Goal: Task Accomplishment & Management: Use online tool/utility

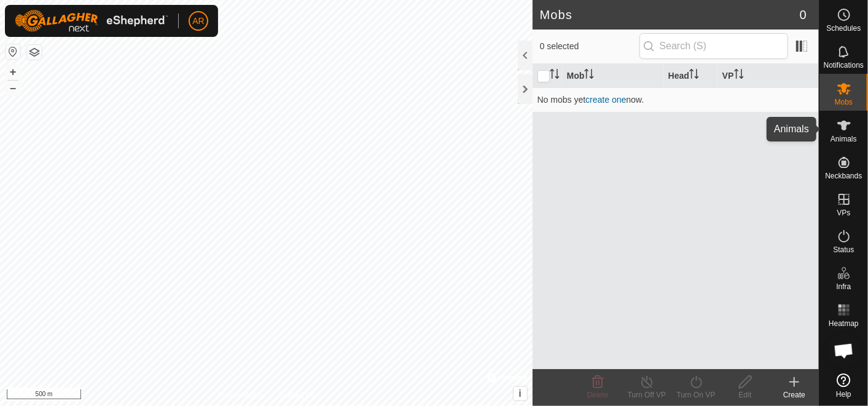
click at [847, 132] on icon at bounding box center [844, 125] width 15 height 15
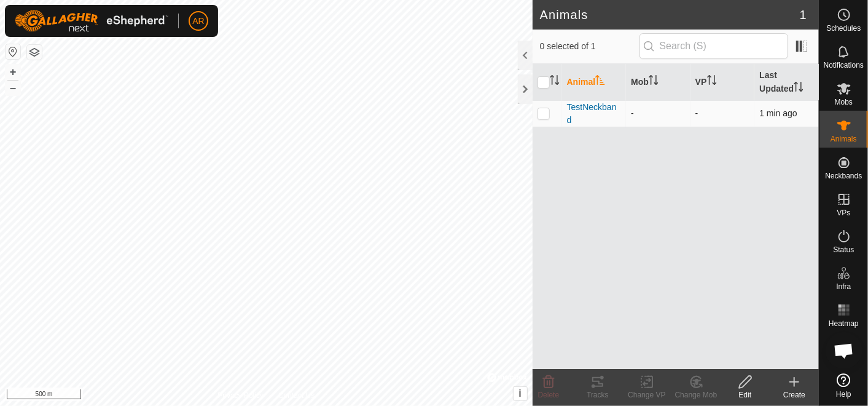
click at [545, 113] on p-checkbox at bounding box center [544, 113] width 12 height 10
checkbox input "true"
click at [600, 383] on icon at bounding box center [597, 382] width 11 height 10
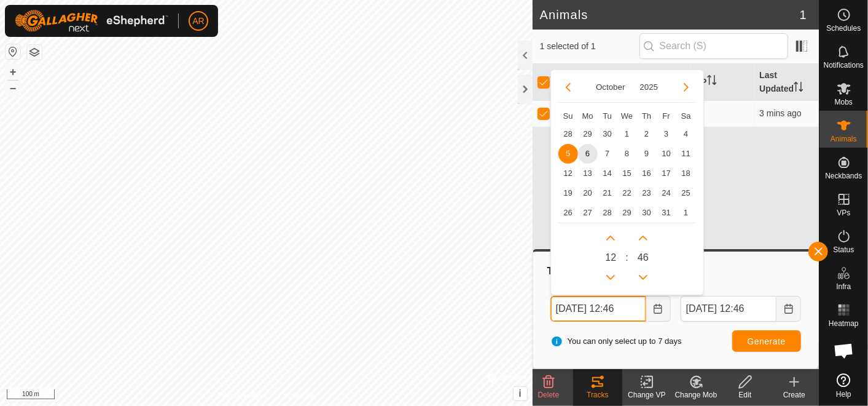
click at [532, 313] on body "AR Schedules Notifications Mobs Animals Neckbands VPs Status Infra Heatmap Help…" at bounding box center [434, 203] width 868 height 406
click at [570, 86] on button "Previous Month" at bounding box center [569, 87] width 20 height 20
click at [589, 208] on span "29" at bounding box center [588, 213] width 20 height 20
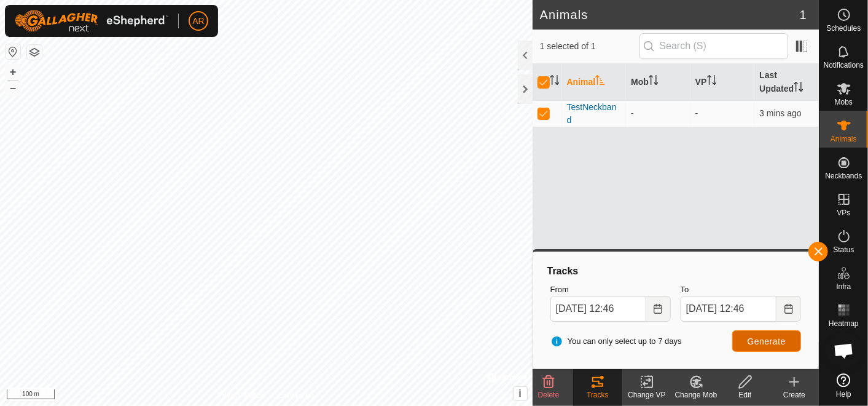
click at [766, 339] on span "Generate" at bounding box center [767, 341] width 38 height 10
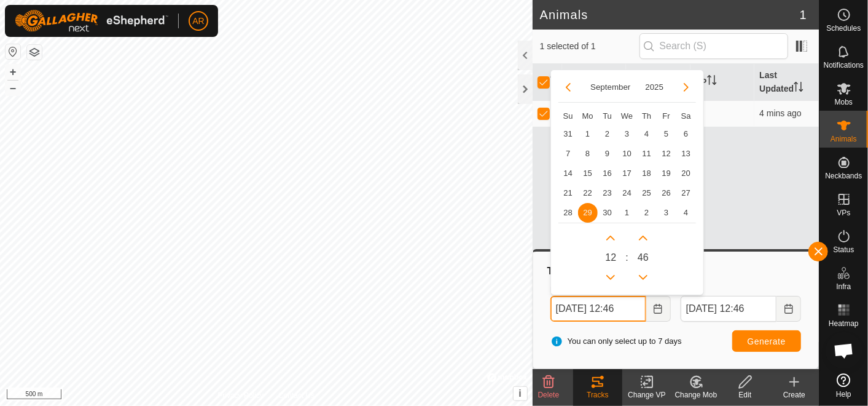
drag, startPoint x: 568, startPoint y: 307, endPoint x: 545, endPoint y: 311, distance: 23.7
click at [546, 311] on div "From [DATE] 12:46 [DATE] Su Mo Tu We Th Fr Sa 31 1 2 3 4 5 6 7 8 9 10 11 12 13 …" at bounding box center [611, 302] width 130 height 48
click at [607, 211] on span "30" at bounding box center [608, 213] width 20 height 20
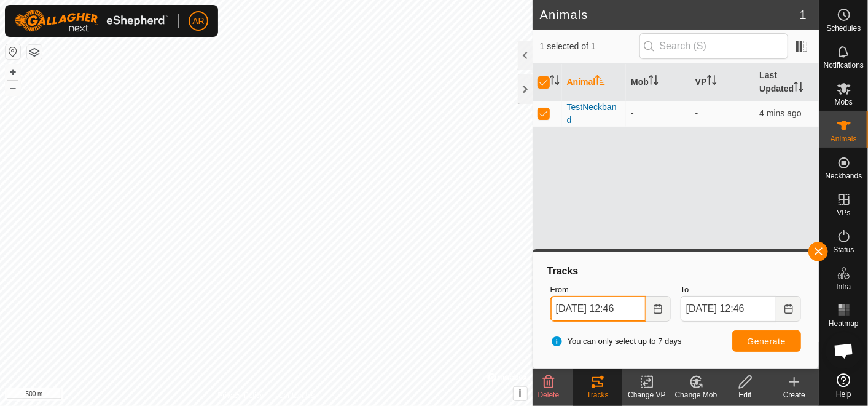
drag, startPoint x: 616, startPoint y: 307, endPoint x: 643, endPoint y: 294, distance: 30.5
click at [643, 294] on div "From [DATE] 12:46" at bounding box center [611, 302] width 130 height 48
click at [556, 304] on input "[DATE] 06:00am" at bounding box center [599, 309] width 96 height 26
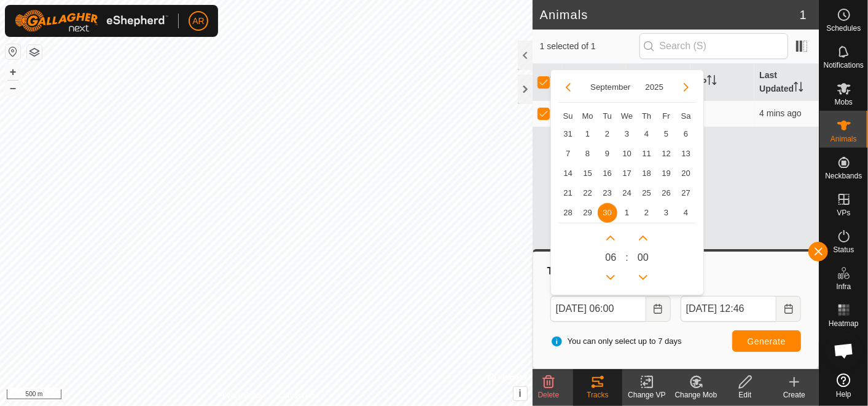
click at [605, 213] on span "30" at bounding box center [608, 213] width 20 height 20
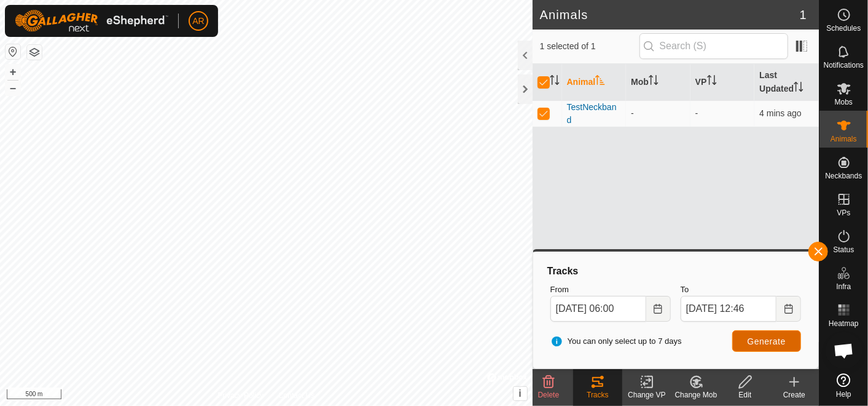
click at [757, 337] on span "Generate" at bounding box center [767, 341] width 38 height 10
click at [657, 310] on icon "Choose Date" at bounding box center [658, 309] width 10 height 10
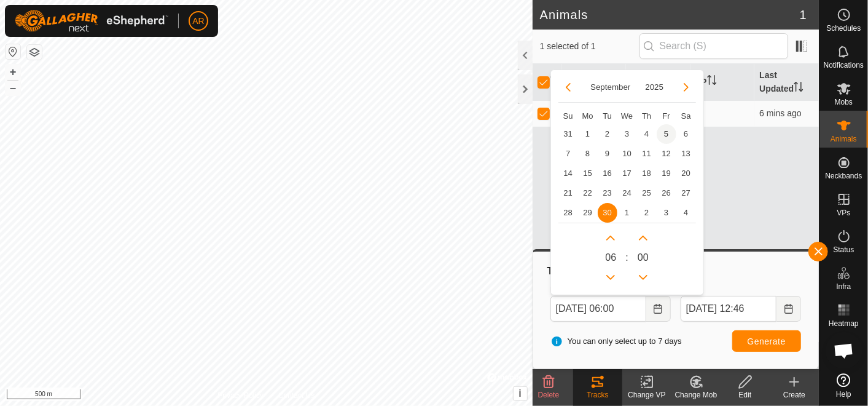
click at [667, 134] on span "5" at bounding box center [667, 134] width 20 height 20
type input "[DATE] 06:00"
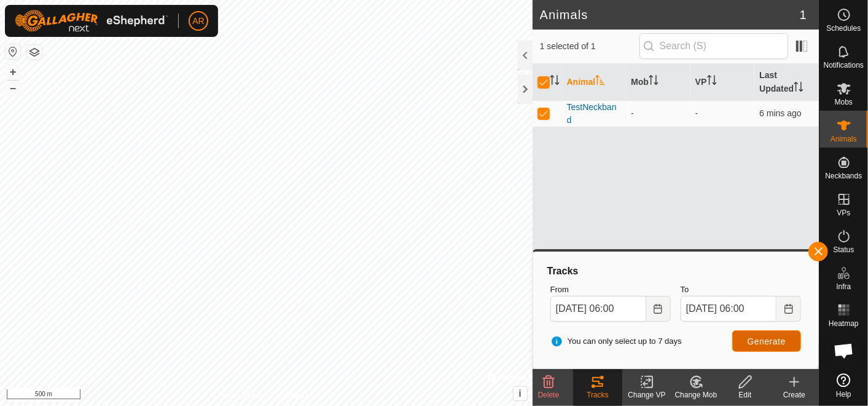
click at [748, 342] on button "Generate" at bounding box center [766, 341] width 69 height 22
click at [736, 302] on input "[DATE] 06:00" at bounding box center [729, 309] width 96 height 26
click at [590, 307] on input "[DATE] 06:00" at bounding box center [599, 309] width 96 height 26
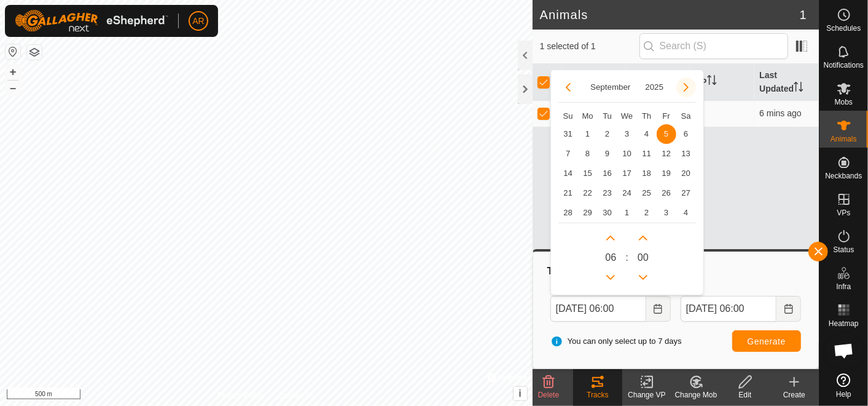
click at [686, 84] on button "Next Month" at bounding box center [687, 87] width 20 height 20
click at [566, 154] on span "5" at bounding box center [569, 154] width 20 height 20
type input "[DATE] 06:00"
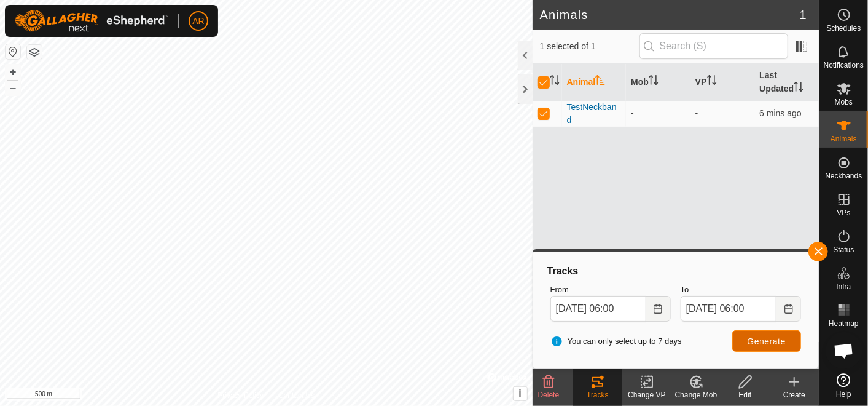
click at [761, 340] on span "Generate" at bounding box center [767, 341] width 38 height 10
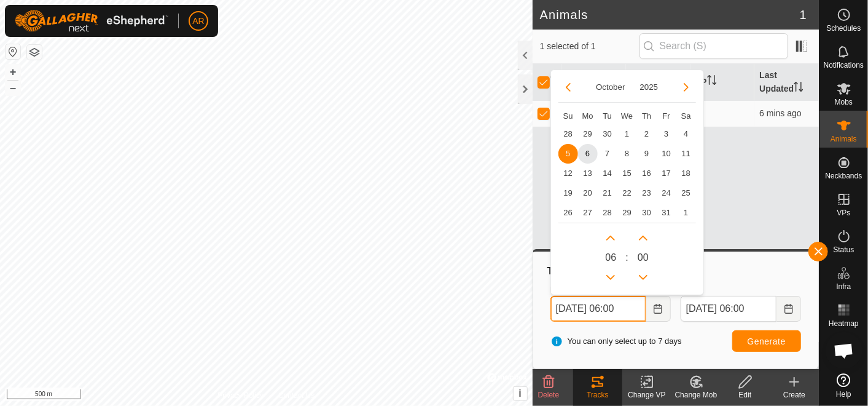
click at [638, 308] on input "[DATE] 06:00" at bounding box center [599, 309] width 96 height 26
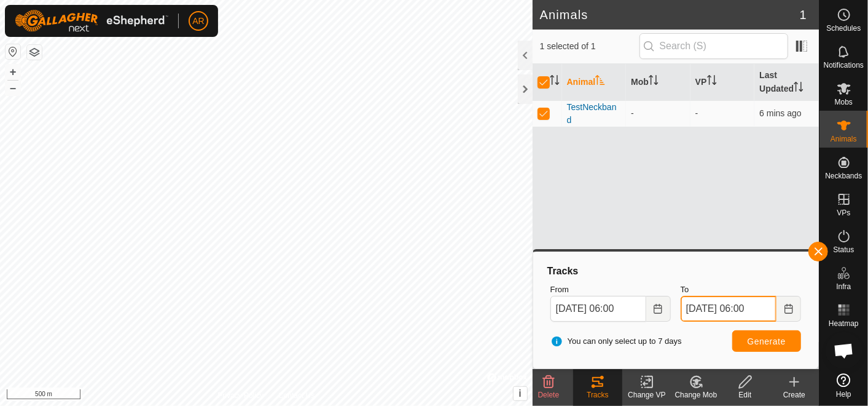
click at [726, 309] on input "[DATE] 06:00" at bounding box center [729, 309] width 96 height 26
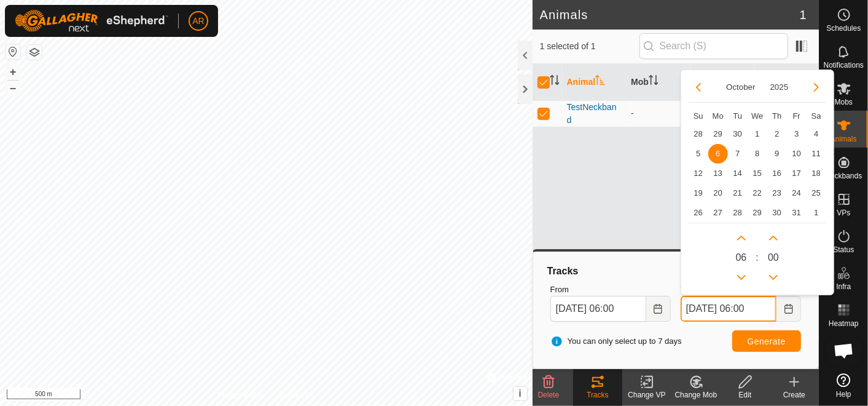
click at [769, 307] on input "[DATE] 06:00" at bounding box center [729, 309] width 96 height 26
type input "0"
click at [717, 154] on span "6" at bounding box center [719, 154] width 20 height 20
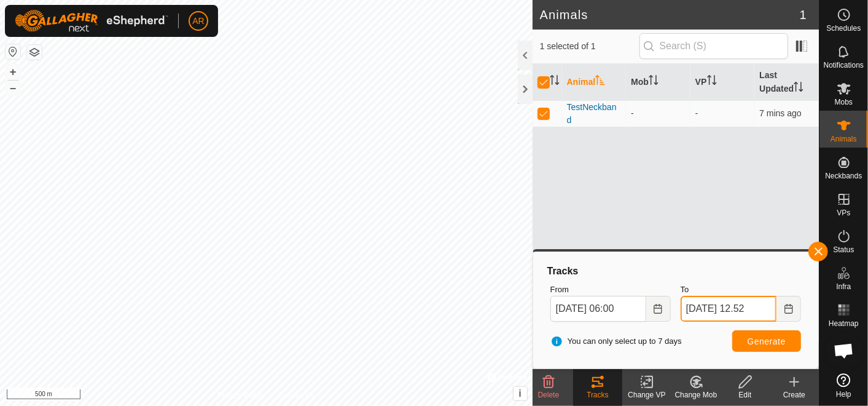
type input "[DATE] 12.52"
click at [768, 340] on span "Generate" at bounding box center [767, 341] width 38 height 10
click at [715, 310] on input "To" at bounding box center [729, 309] width 96 height 26
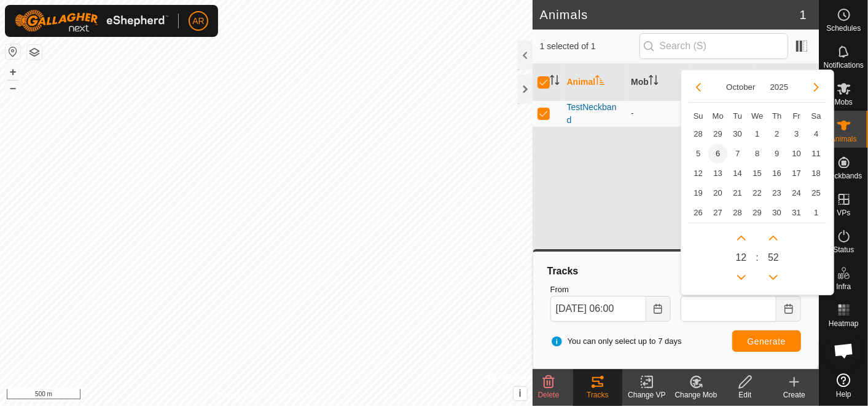
click at [720, 153] on span "6" at bounding box center [719, 154] width 20 height 20
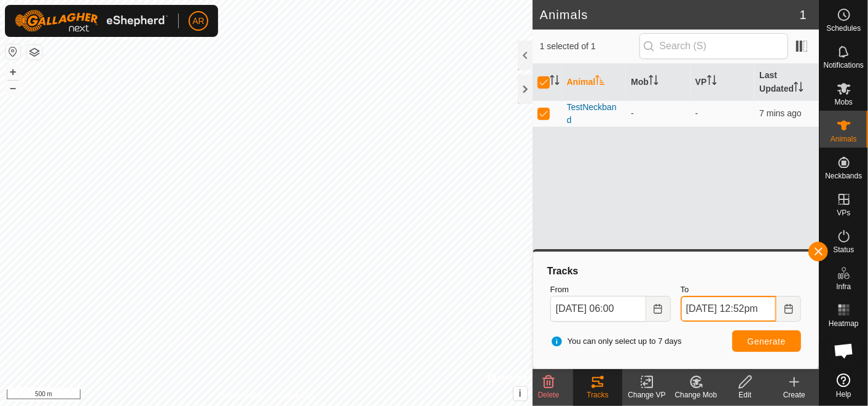
scroll to position [0, 10]
type input "[DATE] 12:52"
click at [758, 340] on span "Generate" at bounding box center [767, 341] width 38 height 10
click at [612, 307] on input "[DATE] 06:00" at bounding box center [599, 309] width 96 height 26
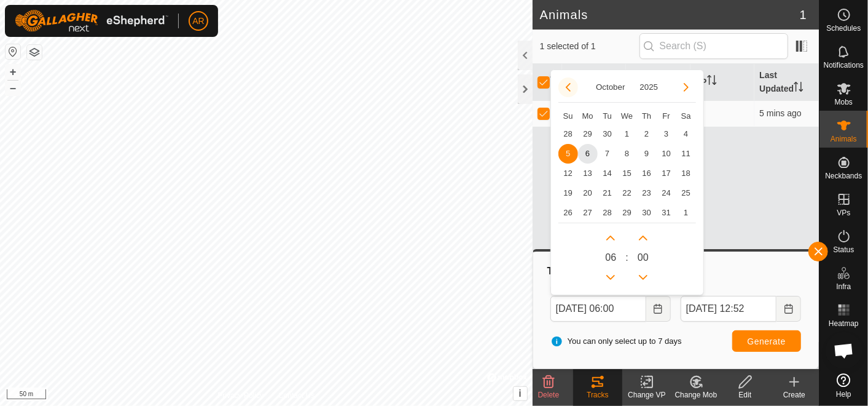
click at [568, 86] on button "Previous Month" at bounding box center [569, 87] width 20 height 20
click at [605, 171] on span "16" at bounding box center [608, 173] width 20 height 20
type input "[DATE] 06:00"
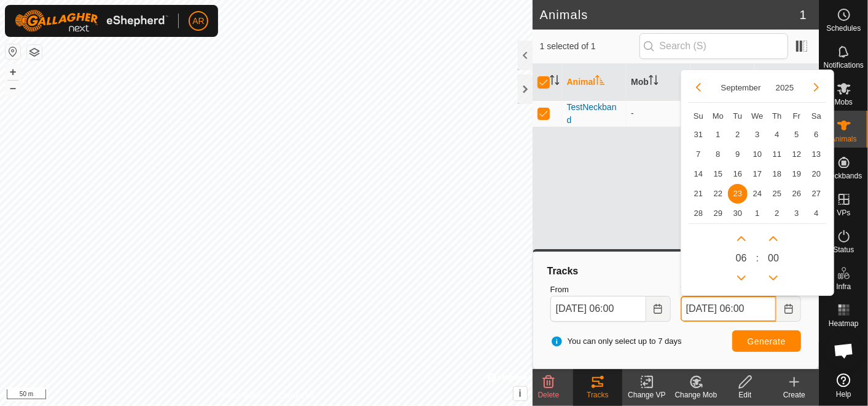
click at [693, 307] on input "[DATE] 06:00" at bounding box center [729, 309] width 96 height 26
click at [753, 339] on span "Generate" at bounding box center [767, 341] width 38 height 10
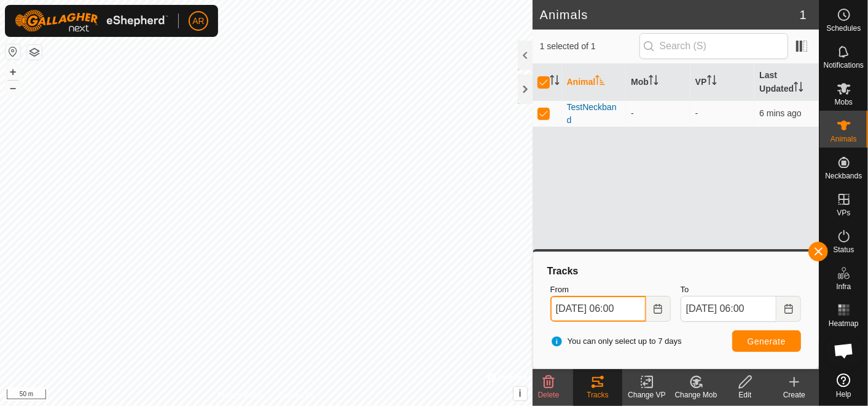
click at [597, 308] on input "[DATE] 06:00" at bounding box center [599, 309] width 96 height 26
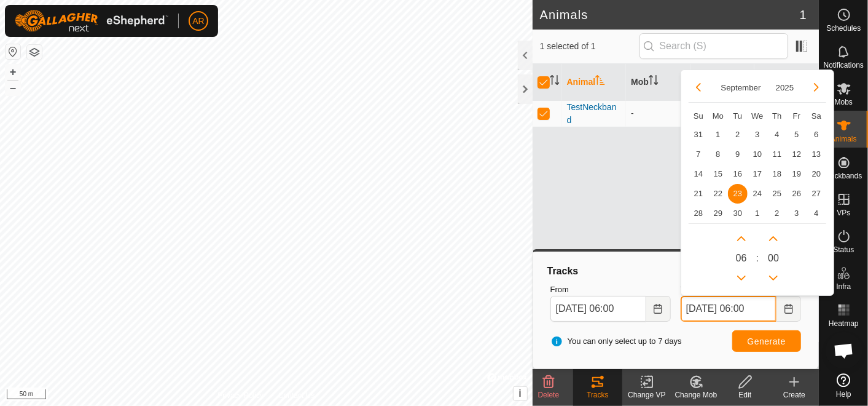
click at [707, 312] on input "[DATE] 06:00" at bounding box center [729, 309] width 96 height 26
click at [814, 173] on span "20" at bounding box center [817, 173] width 20 height 20
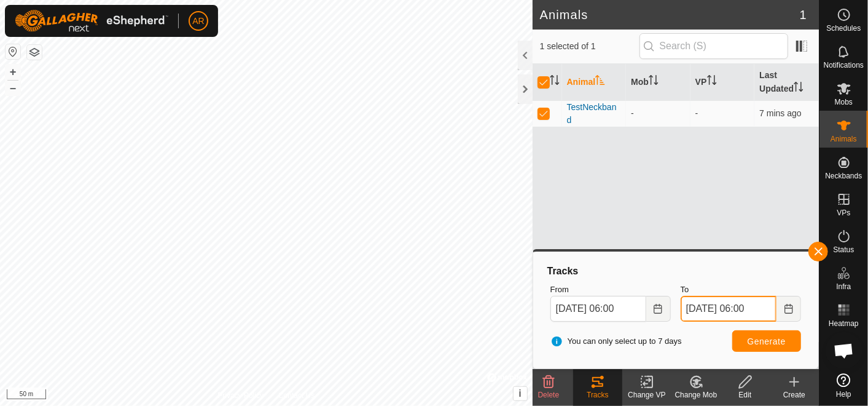
drag, startPoint x: 748, startPoint y: 308, endPoint x: 776, endPoint y: 300, distance: 28.2
click at [776, 300] on input "[DATE] 06:00" at bounding box center [729, 309] width 96 height 26
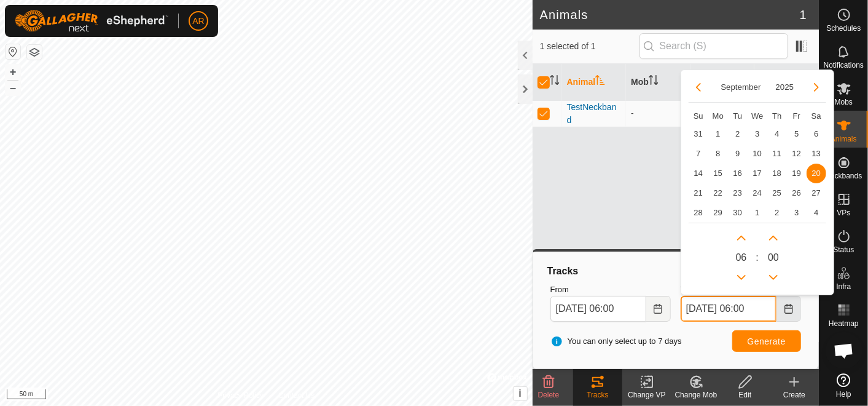
drag, startPoint x: 746, startPoint y: 308, endPoint x: 783, endPoint y: 301, distance: 38.2
click at [783, 301] on span "[DATE] 06:00 [DATE] Su Mo Tu We Th Fr Sa 31 1 2 3 4 5 6 7 8 9 10 11 12 13 14 15…" at bounding box center [741, 309] width 120 height 26
type input "[DATE] 1:"
click at [739, 237] on button "Next Hour" at bounding box center [742, 238] width 20 height 20
type input "[DATE] 07:00"
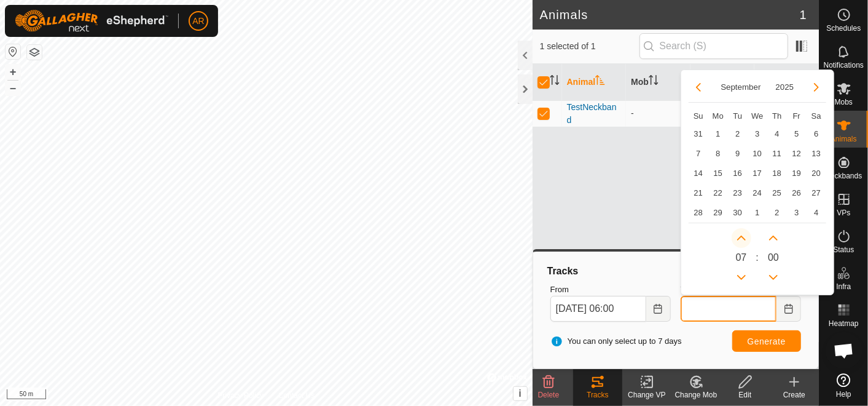
type input "[DATE] 07:00"
click at [739, 237] on button "Next Hour" at bounding box center [742, 238] width 20 height 20
type input "[DATE] 08:00"
click at [739, 237] on button "Next Hour" at bounding box center [742, 238] width 20 height 20
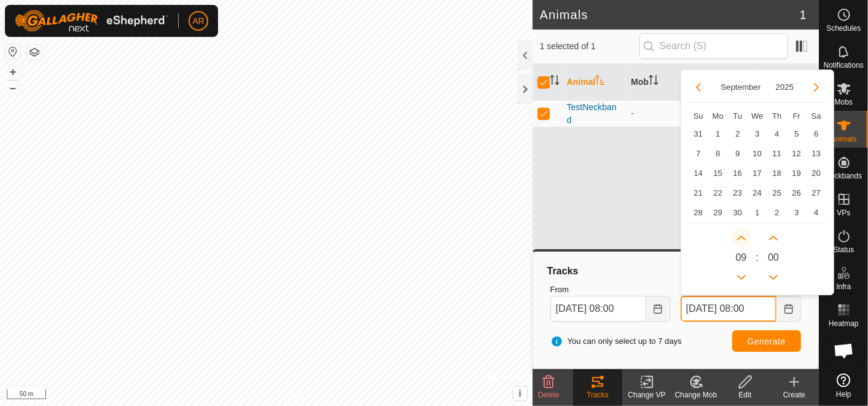
type input "[DATE] 09:00"
click at [739, 237] on button "Next Hour" at bounding box center [742, 238] width 20 height 20
type input "[DATE] 10:00"
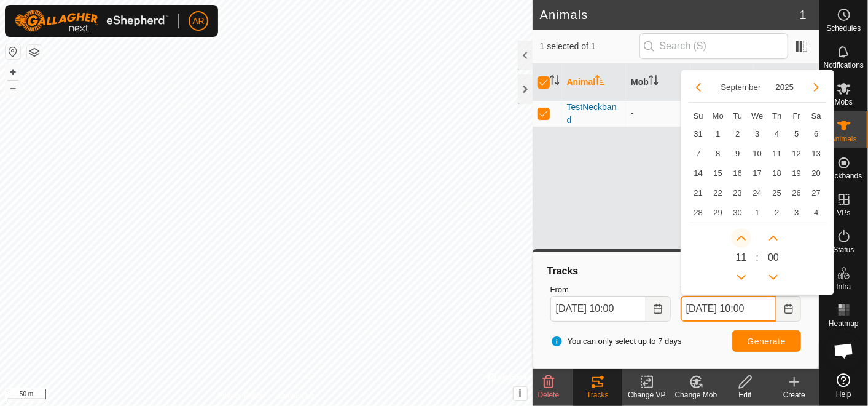
click at [739, 237] on button "Next Hour" at bounding box center [742, 238] width 20 height 20
type input "[DATE] 11:00"
click at [739, 237] on button "Next Hour" at bounding box center [742, 238] width 20 height 20
type input "[DATE] 12:00"
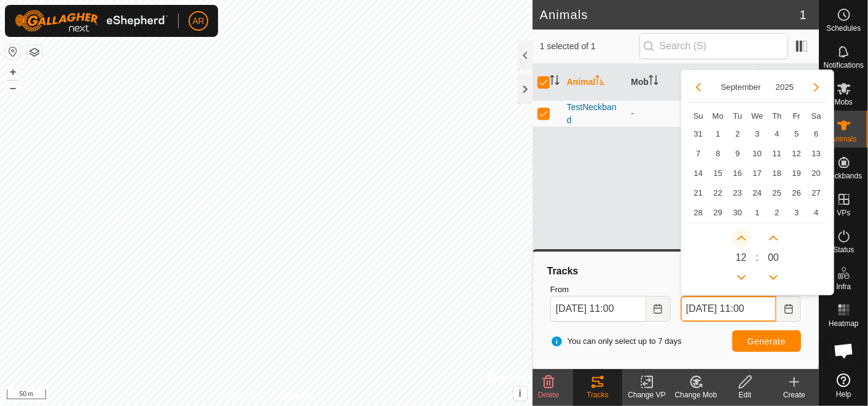
type input "[DATE] 12:00"
click at [739, 237] on button "Next Hour" at bounding box center [742, 238] width 20 height 20
type input "[DATE] 13:00"
click at [816, 173] on span "20" at bounding box center [817, 173] width 20 height 20
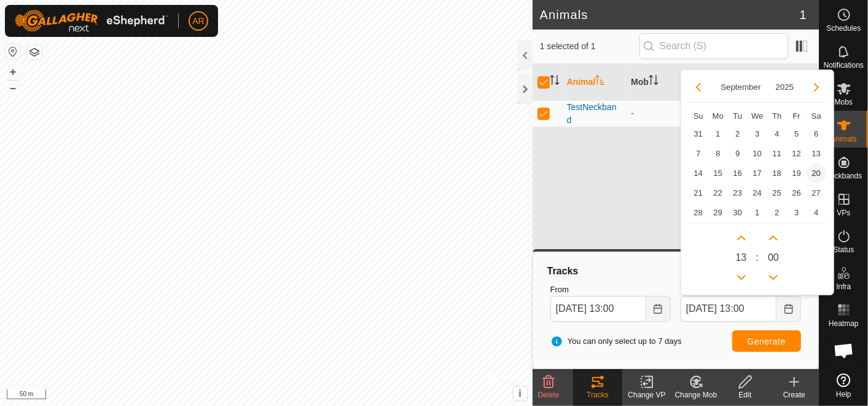
type input "[DATE] 13:00"
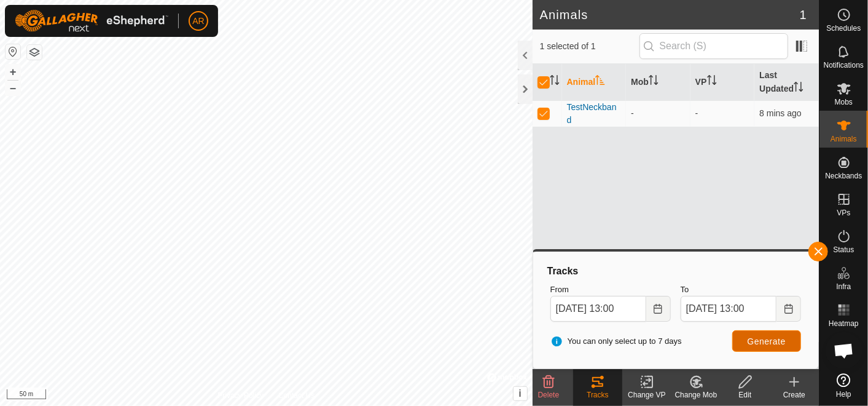
click at [764, 339] on span "Generate" at bounding box center [767, 341] width 38 height 10
click at [718, 301] on input "[DATE] 13:00" at bounding box center [729, 309] width 96 height 26
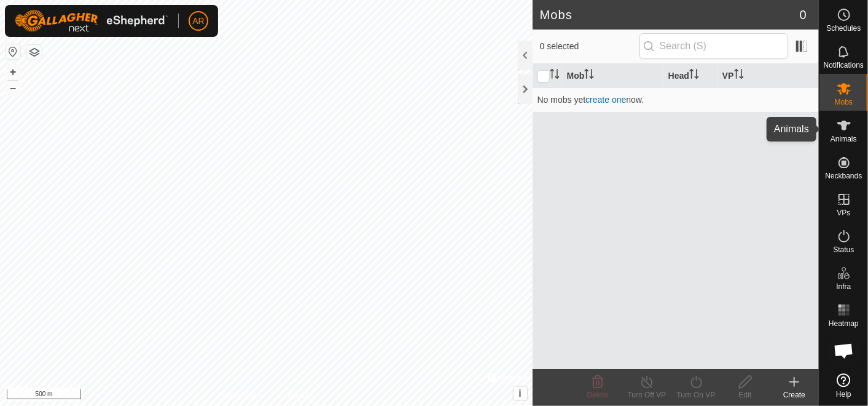
click at [844, 135] on span "Animals" at bounding box center [844, 138] width 26 height 7
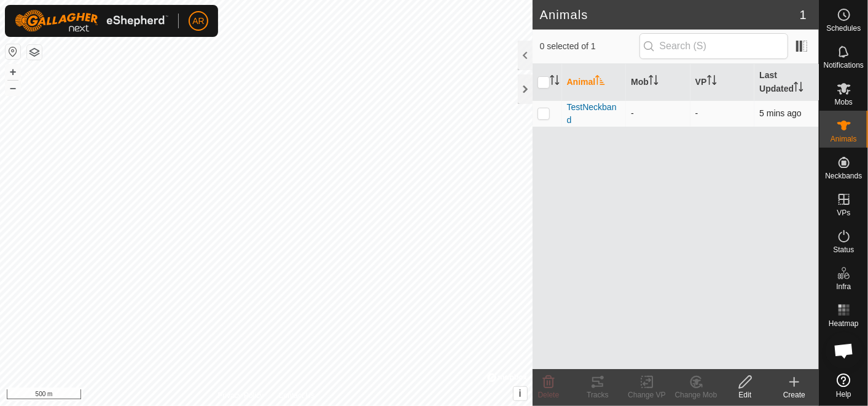
click at [546, 111] on p-checkbox at bounding box center [544, 113] width 12 height 10
checkbox input "true"
click at [599, 391] on div "Tracks" at bounding box center [597, 394] width 49 height 11
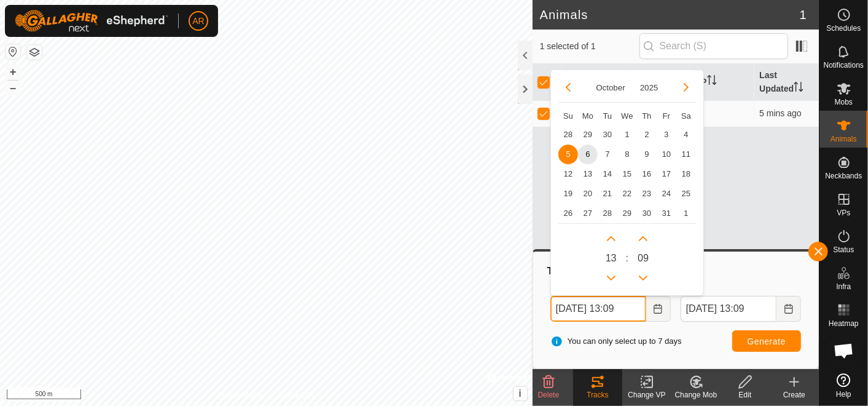
click at [589, 308] on input "05 Oct, 2025 13:09" at bounding box center [599, 309] width 96 height 26
click at [571, 82] on button "Previous Month" at bounding box center [569, 87] width 20 height 20
click at [609, 172] on span "16" at bounding box center [608, 173] width 20 height 20
type input "16 Sep, 2025 13:09"
type input "23 Sep, 2025 13:09"
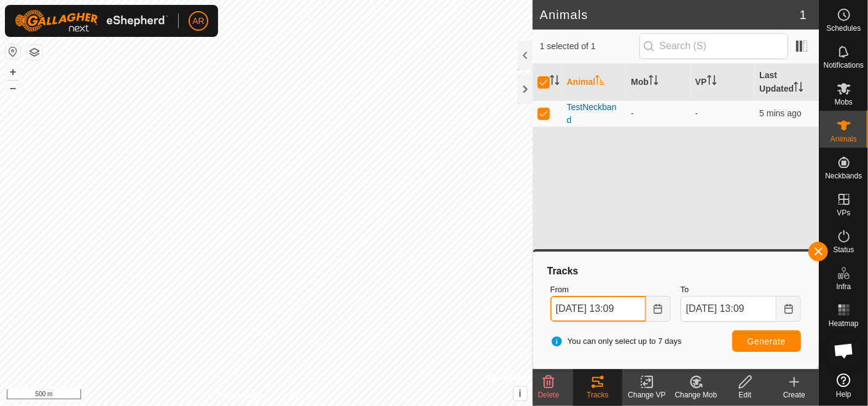
drag, startPoint x: 618, startPoint y: 310, endPoint x: 639, endPoint y: 308, distance: 21.6
click at [639, 308] on input "16 Sep, 2025 13:09" at bounding box center [599, 309] width 96 height 26
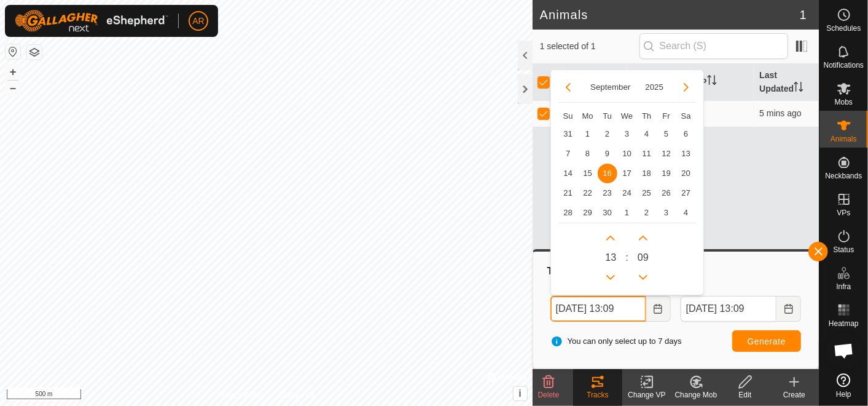
drag, startPoint x: 615, startPoint y: 308, endPoint x: 638, endPoint y: 306, distance: 24.0
click at [638, 306] on input "16 Sep, 2025 13:09" at bounding box center [599, 309] width 96 height 26
click at [611, 277] on button "Previous Hour" at bounding box center [611, 277] width 20 height 20
type input "16 Sep, 2025 12:09"
type input "23 Sep, 2025 12:09"
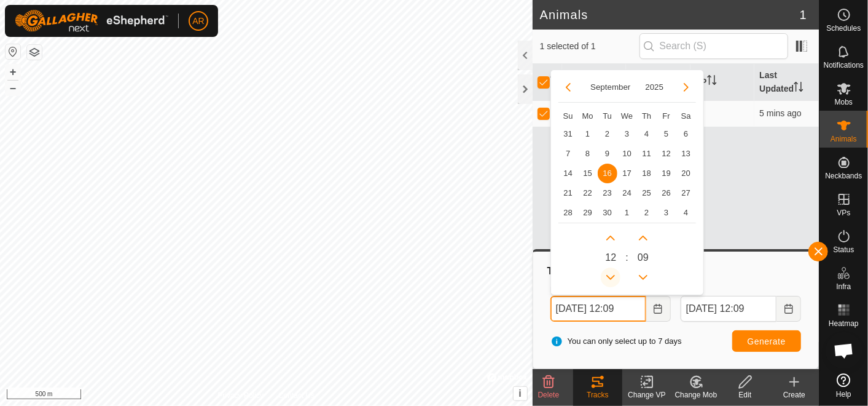
click at [611, 277] on button "Previous Hour" at bounding box center [611, 277] width 20 height 20
type input "16 Sep, 2025 11:09"
type input "23 Sep, 2025 11:09"
click at [611, 277] on button "Previous Hour" at bounding box center [611, 277] width 20 height 20
type input "16 Sep, 2025 10:09"
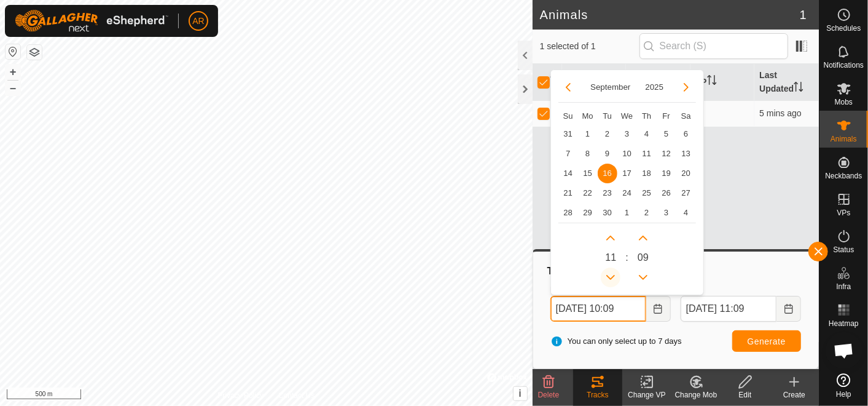
type input "23 Sep, 2025 10:09"
click at [611, 277] on button "Previous Hour" at bounding box center [611, 277] width 20 height 20
type input "16 Sep, 2025 09:09"
type input "23 Sep, 2025 09:09"
click at [642, 274] on button "Previous Minute" at bounding box center [644, 277] width 20 height 20
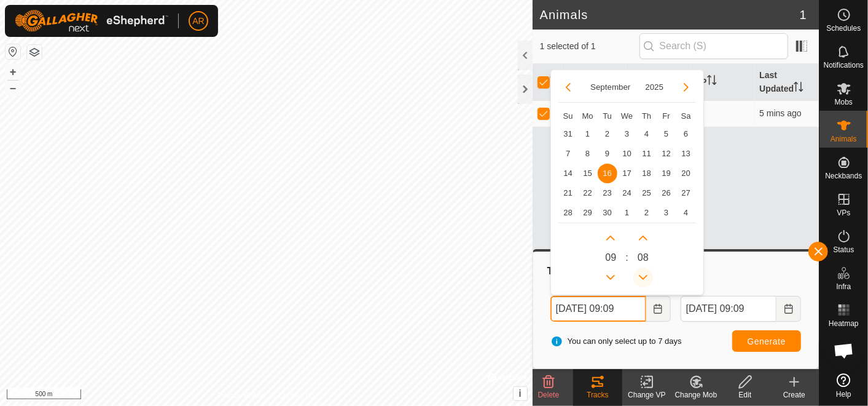
type input "16 Sep, 2025 09:08"
type input "23 Sep, 2025 09:08"
click at [642, 274] on button "Previous Minute" at bounding box center [644, 277] width 20 height 20
type input "16 Sep, 2025 09:07"
type input "23 Sep, 2025 09:07"
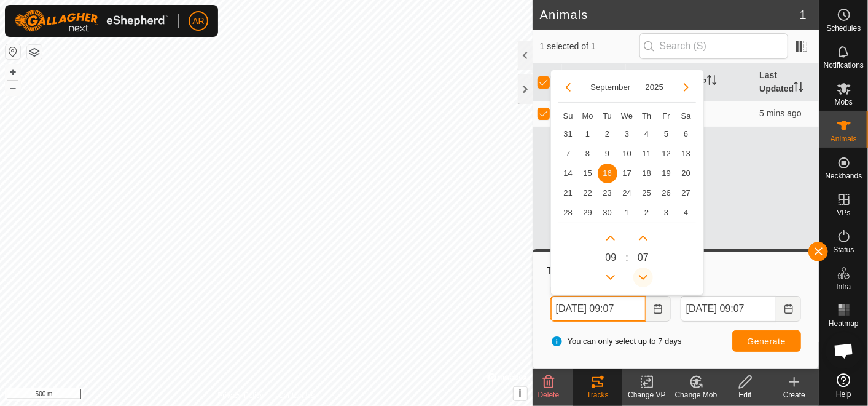
click at [642, 274] on button "Previous Minute" at bounding box center [644, 277] width 20 height 20
type input "16 Sep, 2025 09:06"
type input "23 Sep, 2025 09:06"
click at [642, 274] on button "Previous Minute" at bounding box center [644, 277] width 20 height 20
type input "16 Sep, 2025 09:05"
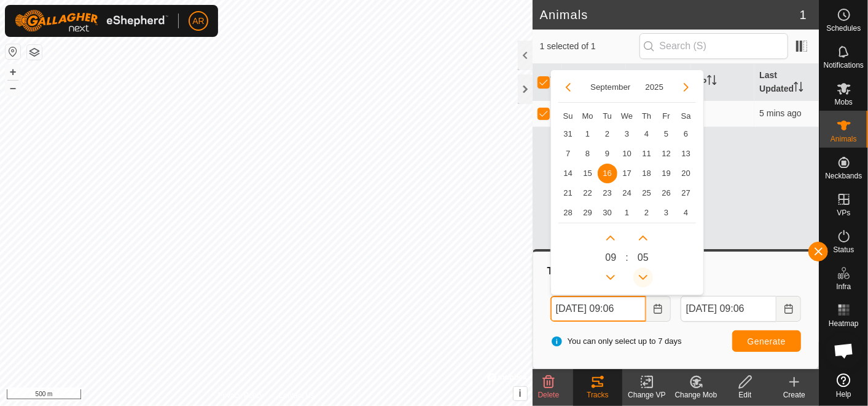
type input "23 Sep, 2025 09:05"
click at [642, 274] on button "Previous Minute" at bounding box center [644, 277] width 20 height 20
type input "16 Sep, 2025 09:04"
type input "23 Sep, 2025 09:04"
click at [642, 274] on button "Previous Minute" at bounding box center [644, 277] width 20 height 20
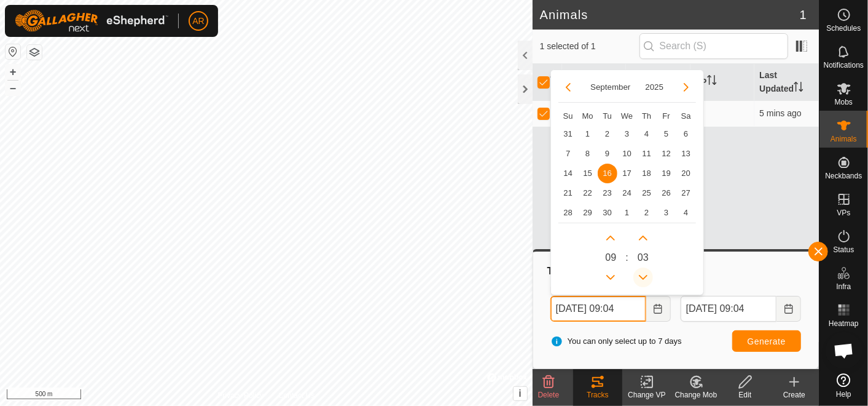
type input "16 Sep, 2025 09:03"
type input "23 Sep, 2025 09:03"
click at [642, 274] on button "Previous Minute" at bounding box center [644, 277] width 20 height 20
type input "16 Sep, 2025 09:02"
type input "23 Sep, 2025 09:02"
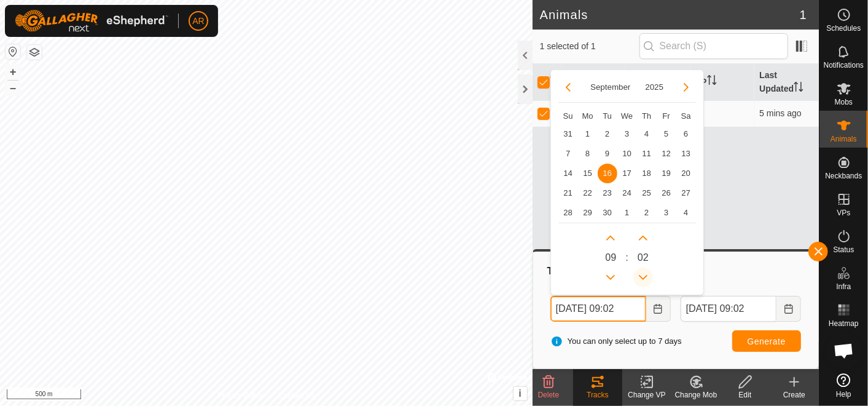
click at [642, 274] on button "Previous Minute" at bounding box center [644, 277] width 20 height 20
type input "16 Sep, 2025 09:01"
type input "23 Sep, 2025 09:01"
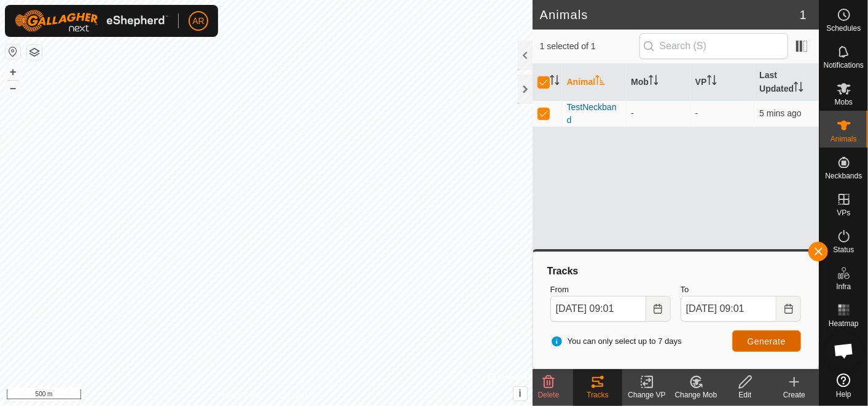
click at [752, 334] on button "Generate" at bounding box center [766, 341] width 69 height 22
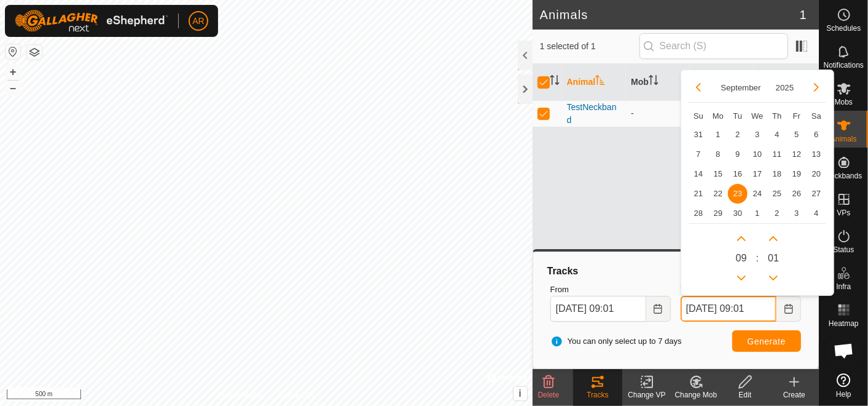
click at [742, 310] on input "23 Sep, 2025 09:01" at bounding box center [729, 309] width 96 height 26
click at [757, 306] on input "23 Sep, 2025 09:01" at bounding box center [729, 309] width 96 height 26
click at [740, 238] on button "Next Hour" at bounding box center [742, 238] width 20 height 20
type input "16 Sep, 2025 10:01"
type input "23 Sep, 2025 10:01"
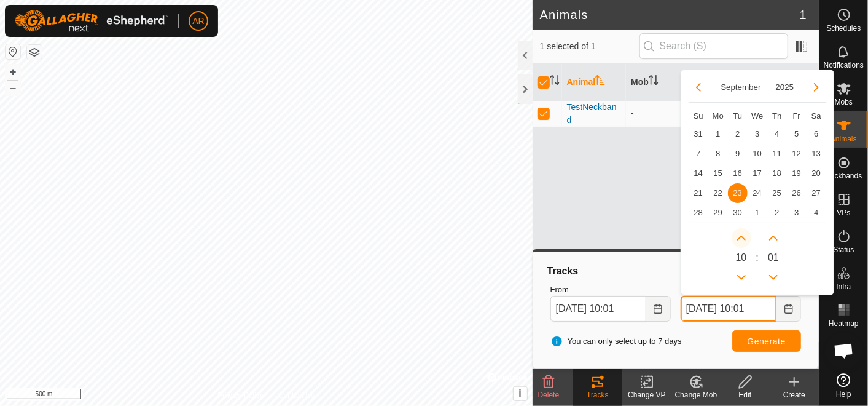
click at [740, 238] on button "Next Hour" at bounding box center [742, 238] width 20 height 20
type input "16 Sep, 2025 11:01"
type input "23 Sep, 2025 11:01"
click at [740, 238] on button "Next Hour" at bounding box center [742, 238] width 20 height 20
type input "16 Sep, 2025 12:01"
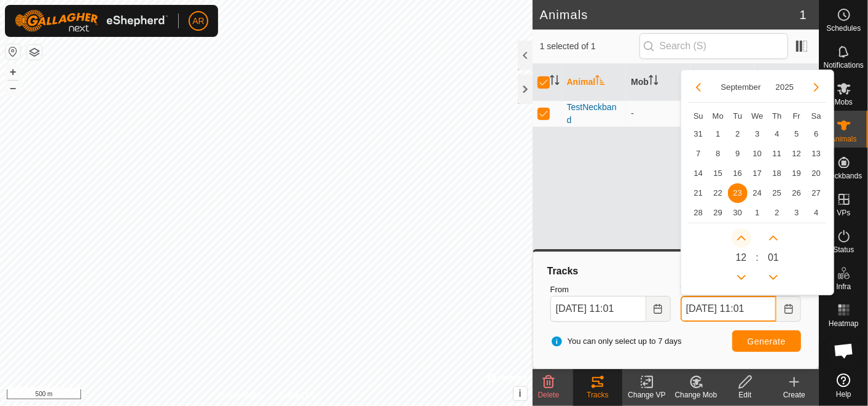
type input "23 Sep, 2025 12:01"
click at [740, 238] on button "Next Hour" at bounding box center [742, 238] width 20 height 20
type input "16 Sep, 2025 13:01"
type input "23 Sep, 2025 13:01"
click at [740, 238] on icon "Next Hour" at bounding box center [742, 238] width 10 height 10
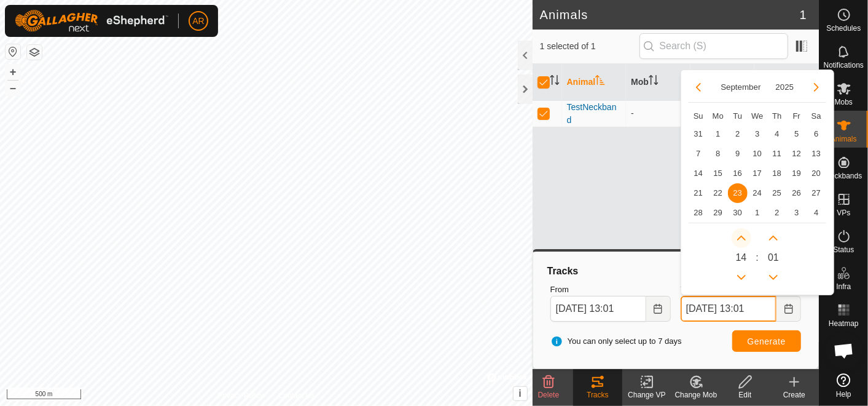
type input "16 Sep, 2025 14:01"
type input "23 Sep, 2025 14:01"
click at [740, 238] on icon "Next Hour" at bounding box center [742, 238] width 10 height 10
type input "16 Sep, 2025 15:01"
type input "23 Sep, 2025 15:01"
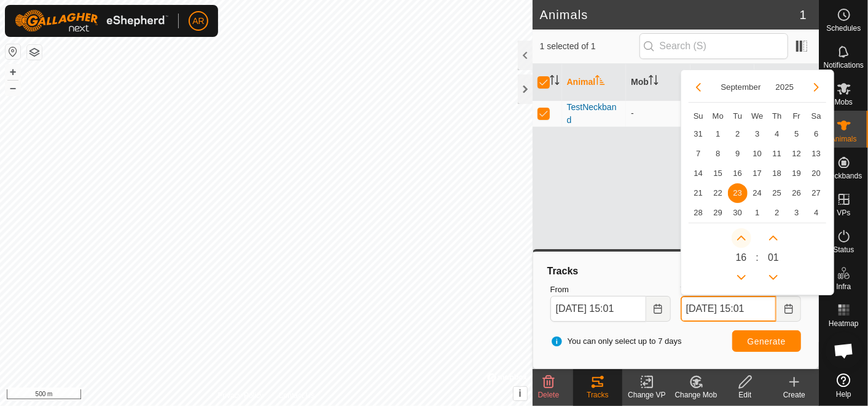
click at [740, 238] on icon "Next Hour" at bounding box center [742, 238] width 10 height 10
type input "16 Sep, 2025 16:01"
type input "23 Sep, 2025 16:01"
click at [740, 238] on icon "Next Hour" at bounding box center [742, 238] width 10 height 10
type input "16 Sep, 2025 17:01"
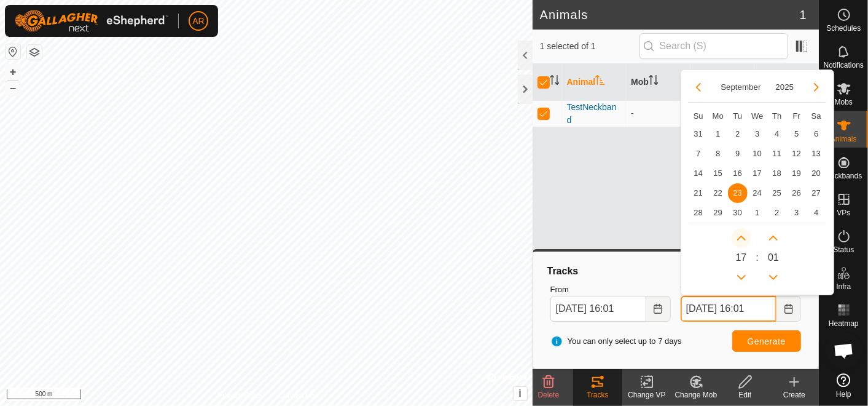
type input "23 Sep, 2025 17:01"
click at [740, 238] on icon "Next Hour" at bounding box center [742, 238] width 10 height 10
type input "16 Sep, 2025 18:01"
type input "23 Sep, 2025 18:01"
click at [760, 339] on span "Generate" at bounding box center [767, 341] width 38 height 10
